Goal: Task Accomplishment & Management: Complete application form

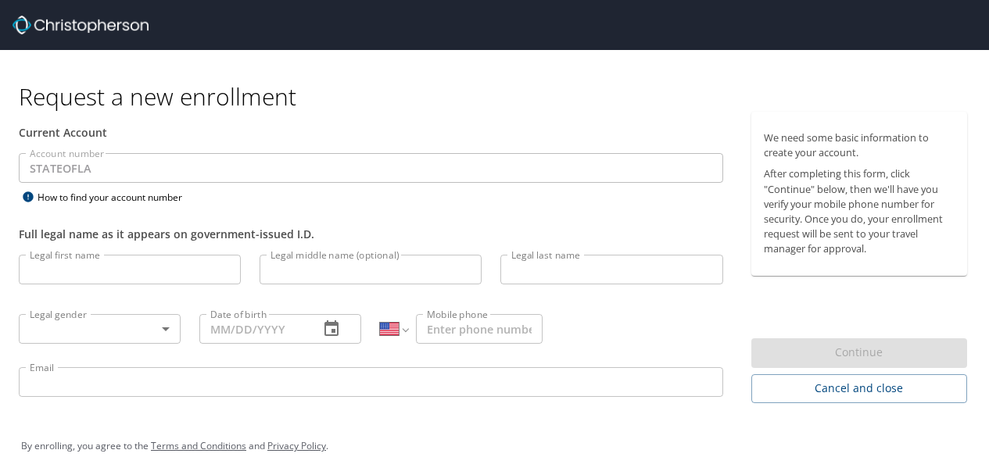
select select "US"
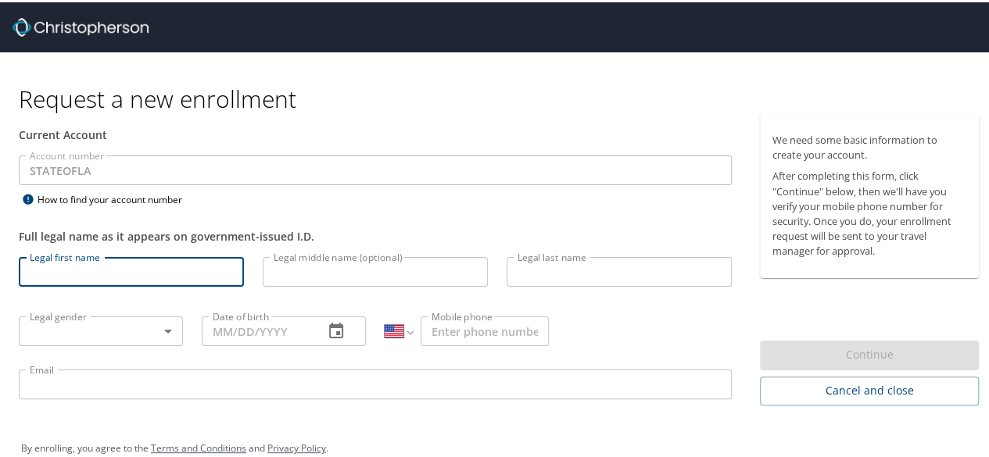
click at [73, 269] on input "Legal first name" at bounding box center [131, 270] width 225 height 30
type input "[PERSON_NAME]"
type input "Pedrioli"
type input "[PHONE_NUMBER]"
type input "[EMAIL_ADDRESS][DOMAIN_NAME]"
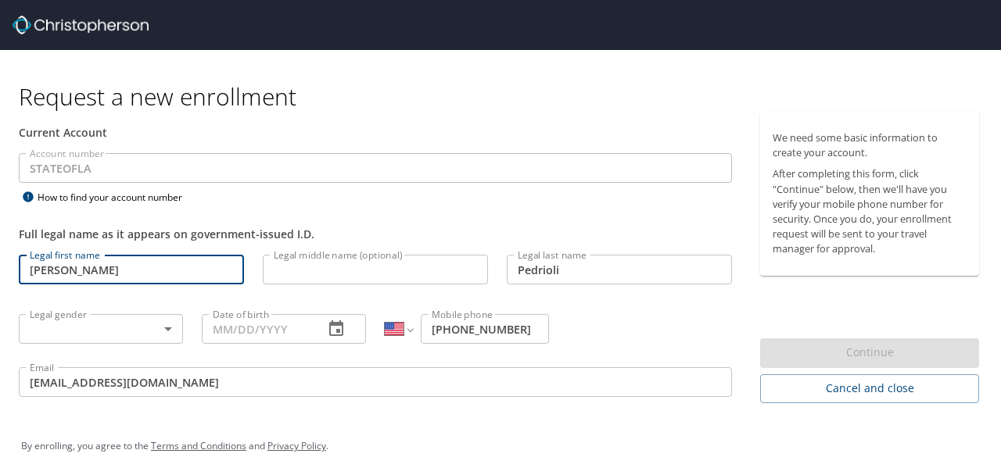
click at [161, 330] on body "Request a new enrollment Current Account Account number STATEOFLA Account numbe…" at bounding box center [500, 228] width 1001 height 457
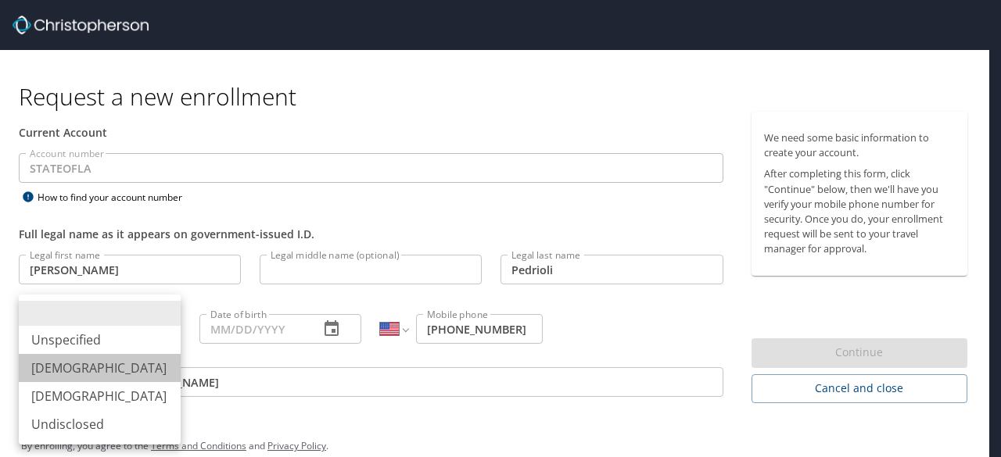
click at [127, 372] on li "[DEMOGRAPHIC_DATA]" at bounding box center [100, 368] width 162 height 28
type input "[DEMOGRAPHIC_DATA]"
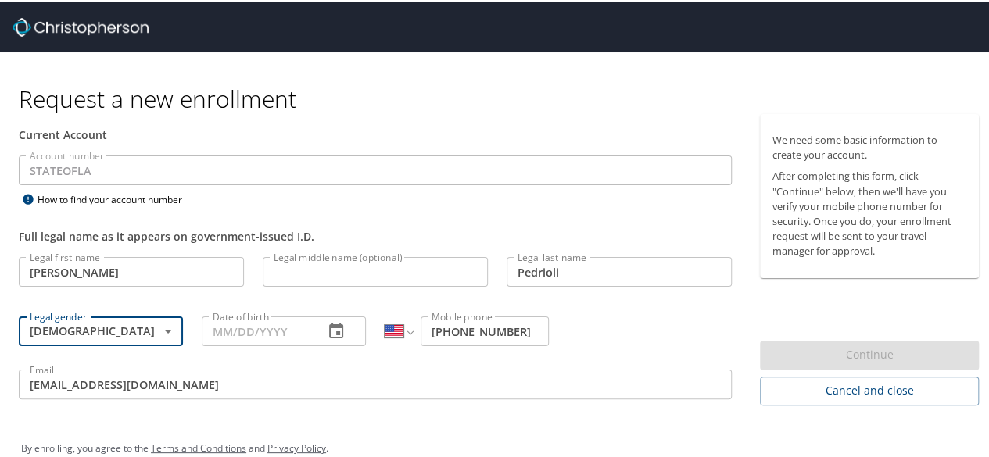
click at [240, 331] on input "Date of birth" at bounding box center [256, 329] width 109 height 30
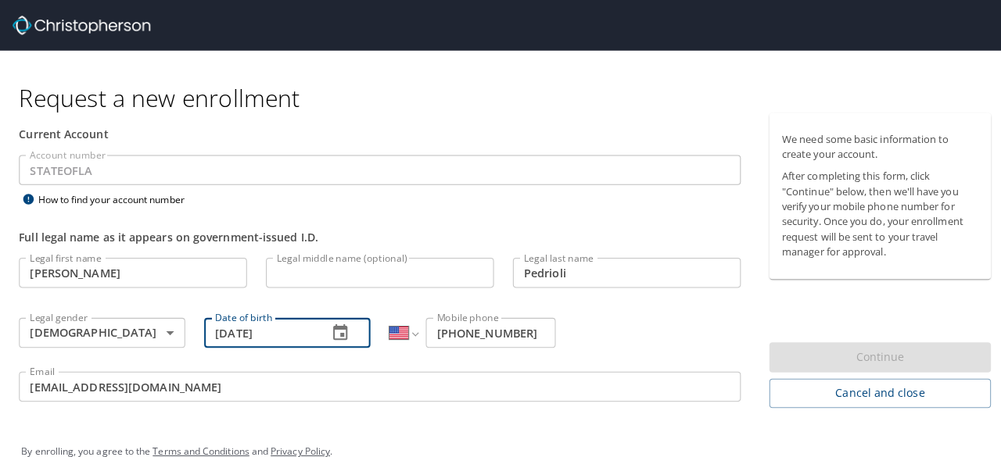
scroll to position [23, 0]
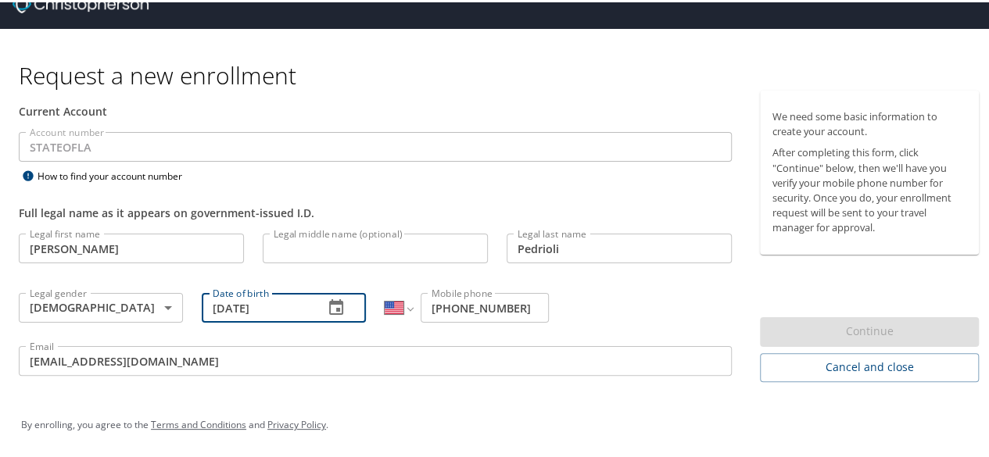
type input "[DATE]"
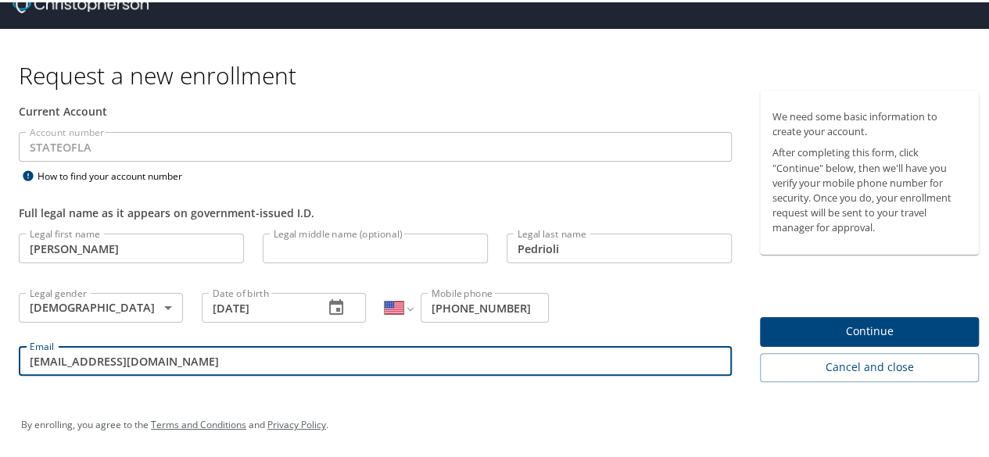
drag, startPoint x: 265, startPoint y: 355, endPoint x: 0, endPoint y: 353, distance: 265.0
click at [0, 353] on div "Current Account Account number STATEOFLA Account number How to find your accoun…" at bounding box center [375, 237] width 750 height 299
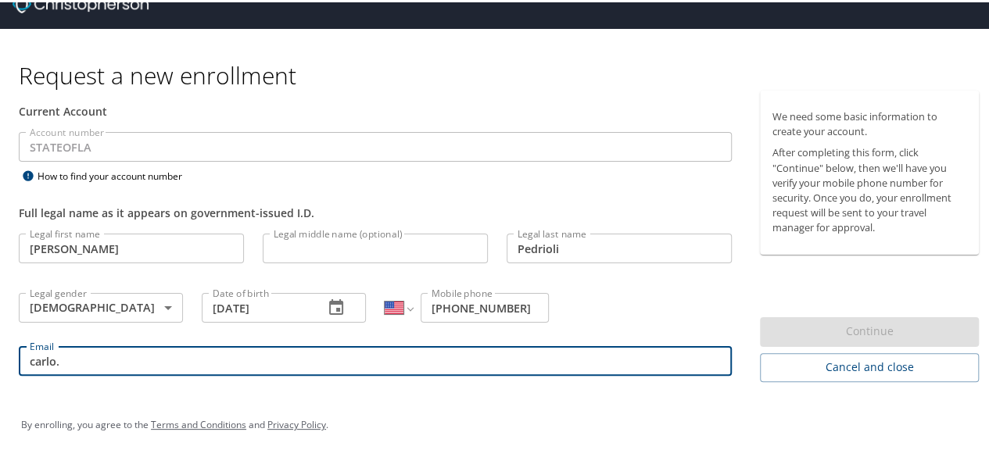
type input "[EMAIL_ADDRESS][PERSON_NAME][DOMAIN_NAME]"
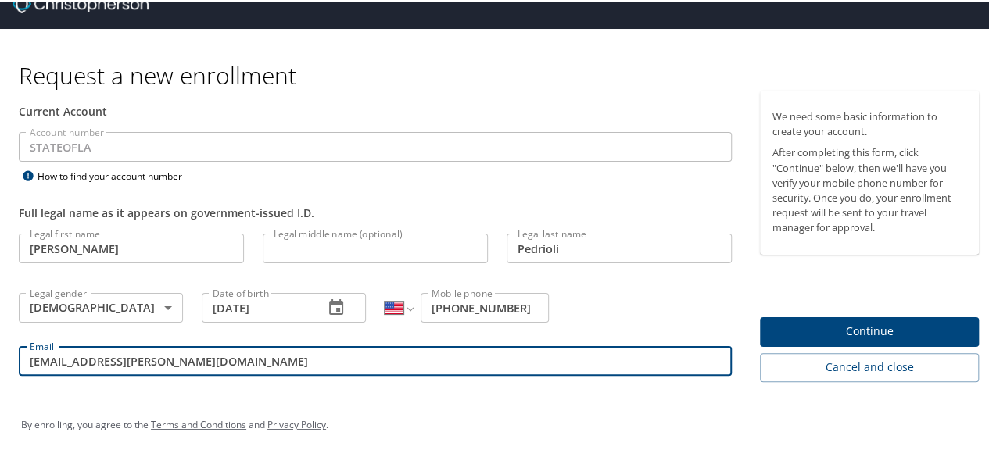
click at [865, 337] on span "Continue" at bounding box center [869, 330] width 194 height 20
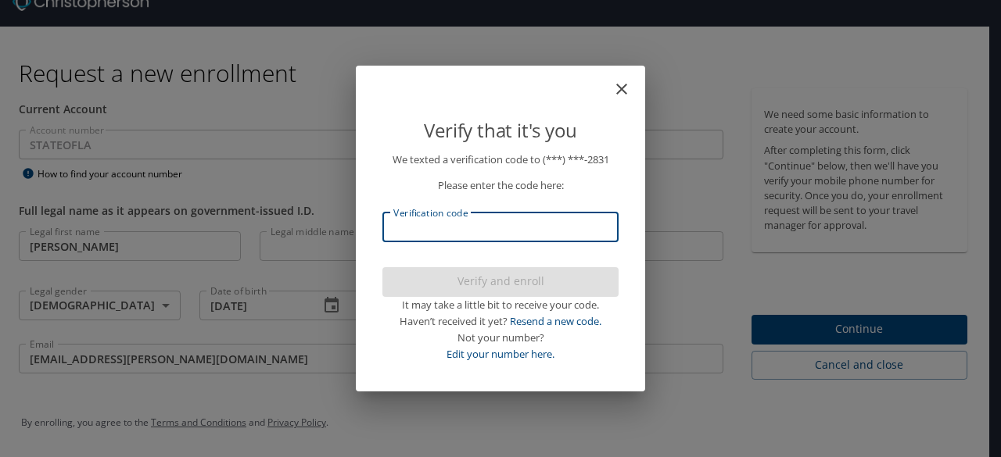
click at [557, 227] on input "Verification code" at bounding box center [500, 228] width 236 height 30
type input "8"
